Goal: Check status: Check status

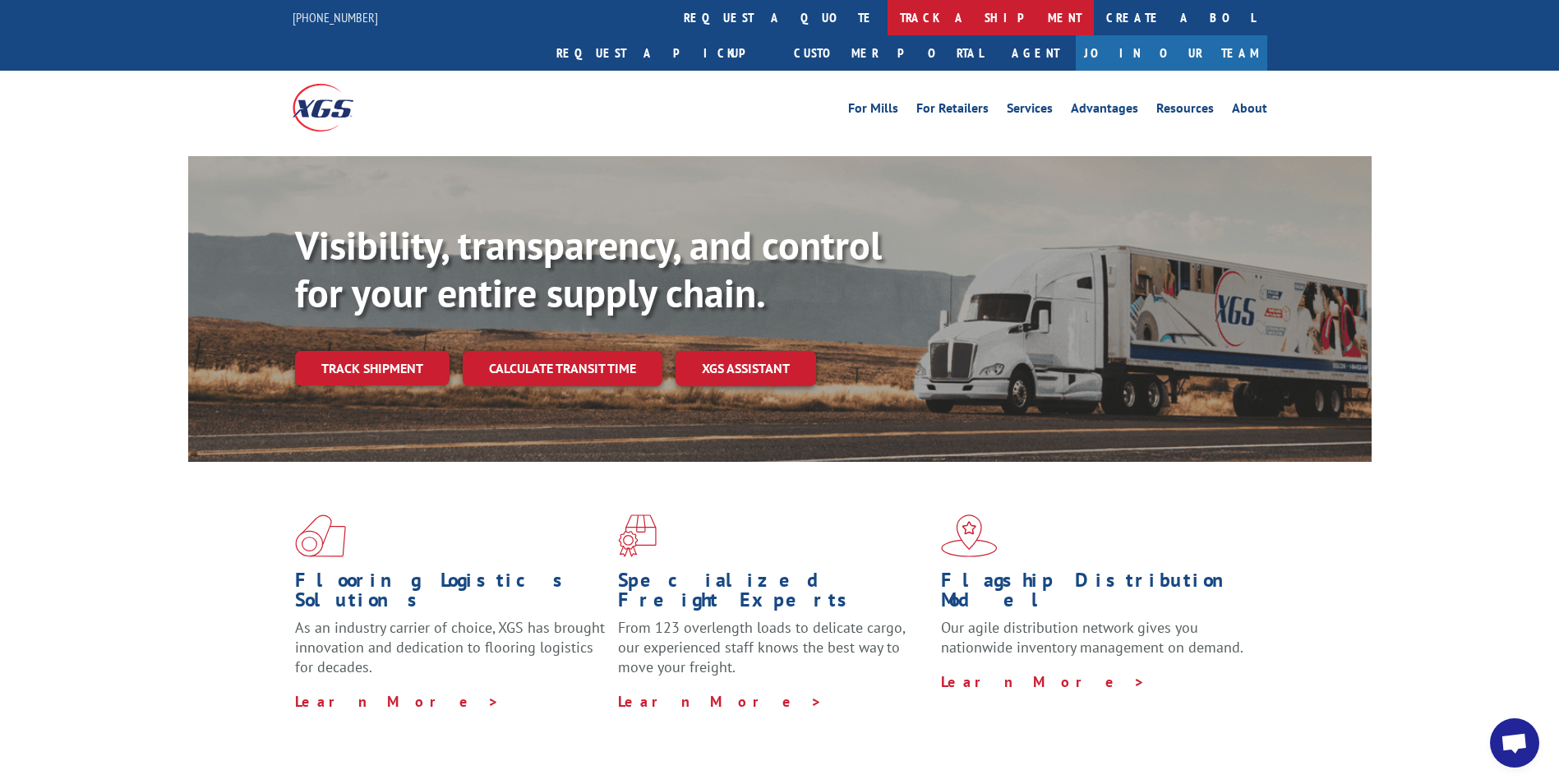
click at [887, 7] on link "track a shipment" at bounding box center [991, 18] width 207 height 35
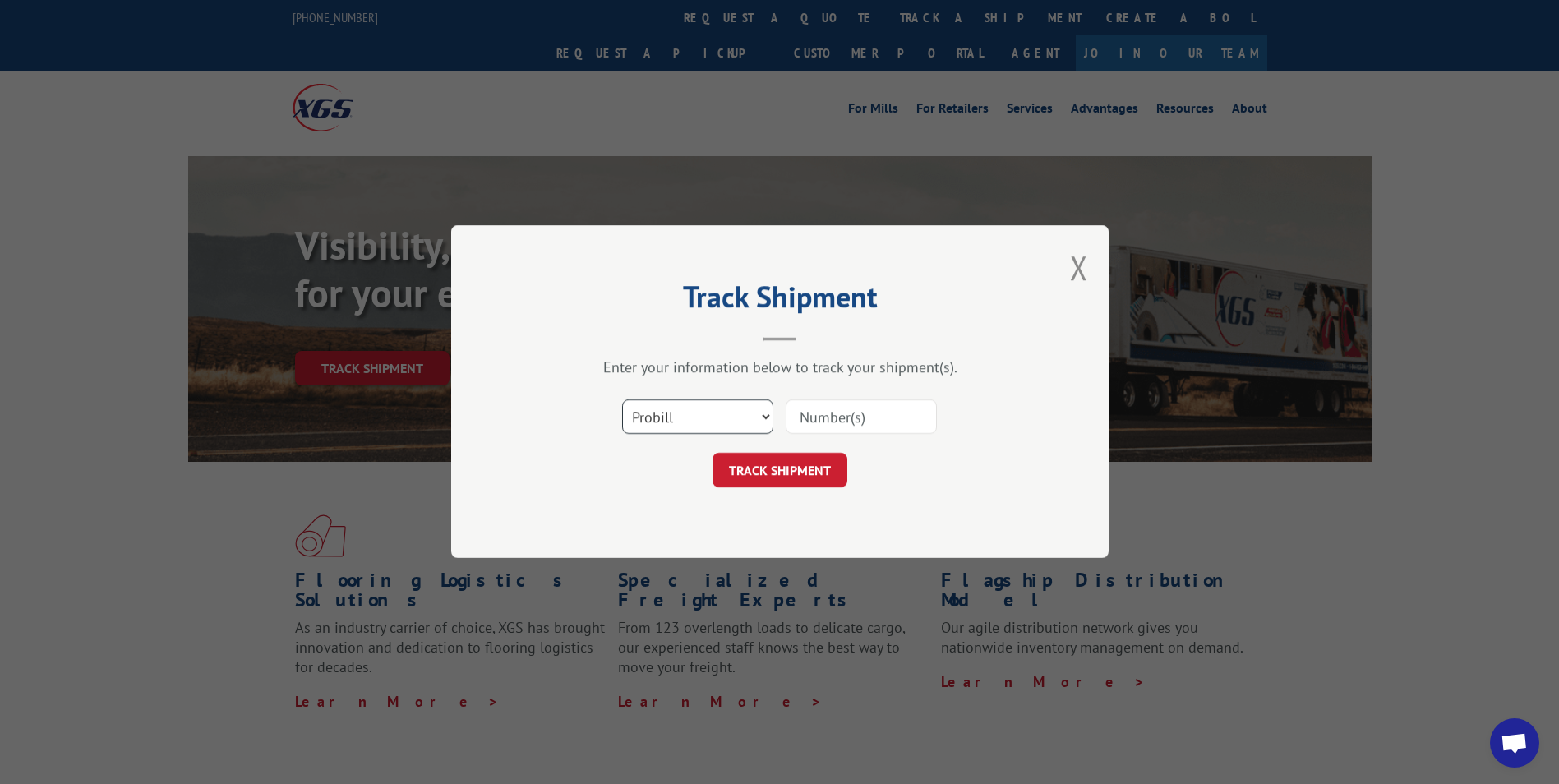
click at [768, 416] on select "Select category... Probill BOL PO" at bounding box center [697, 417] width 151 height 34
select select "bol"
click at [622, 400] on select "Select category... Probill BOL PO" at bounding box center [697, 417] width 151 height 34
click at [894, 419] on input at bounding box center [862, 417] width 151 height 34
type input "0910522"
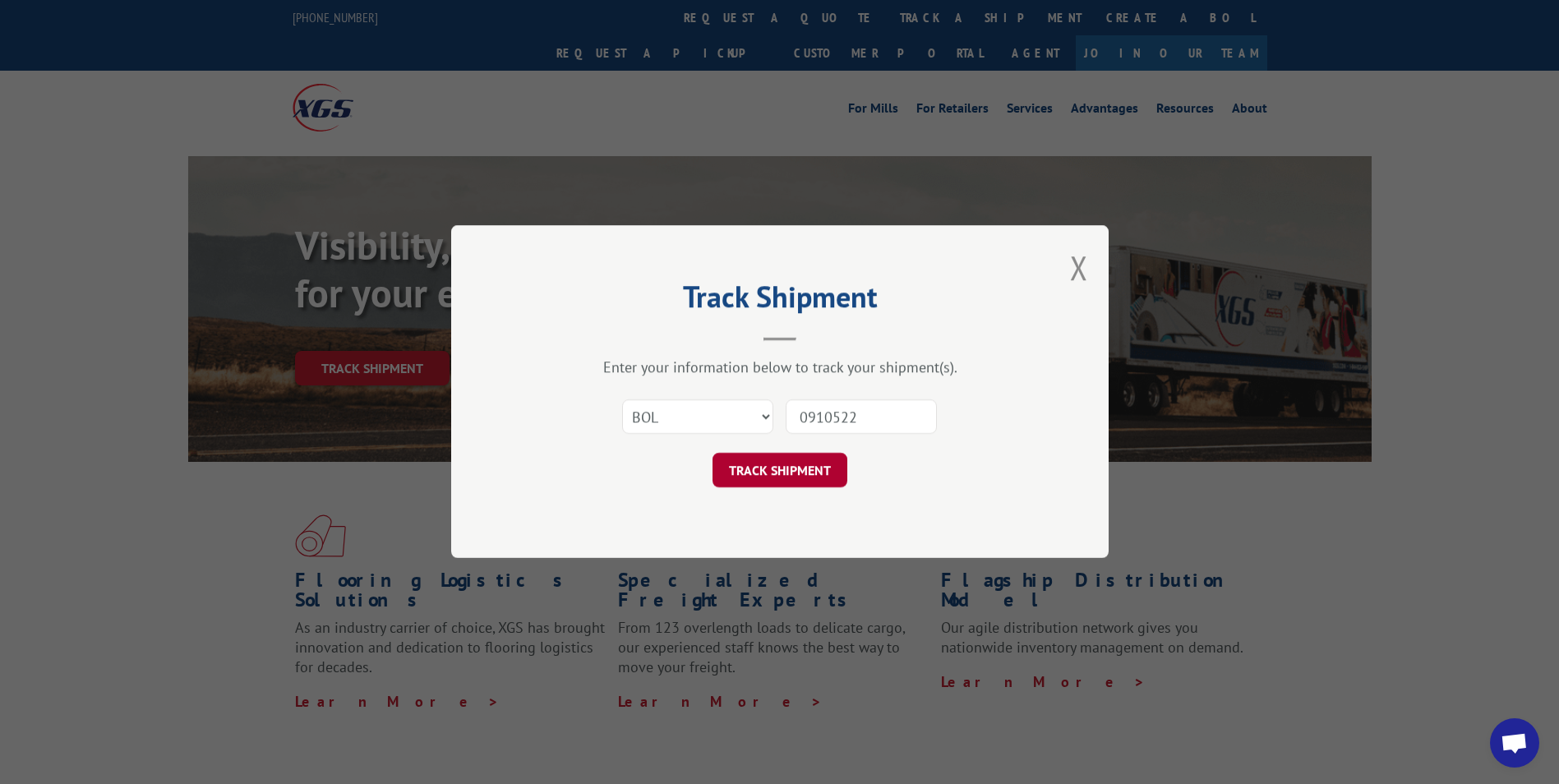
click at [786, 465] on button "TRACK SHIPMENT" at bounding box center [780, 470] width 135 height 34
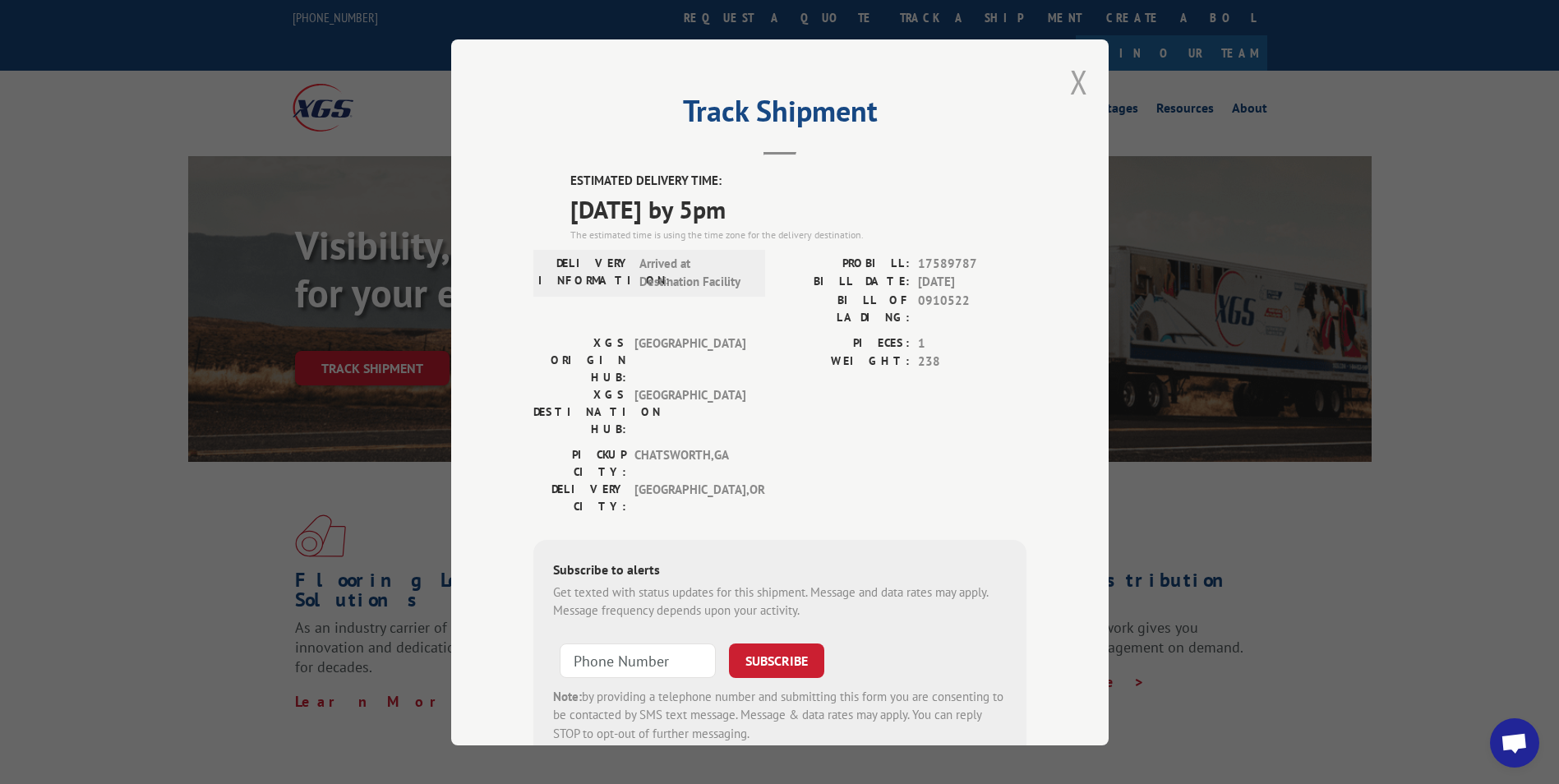
click at [1076, 69] on button "Close modal" at bounding box center [1079, 81] width 18 height 43
